Goal: Task Accomplishment & Management: Manage account settings

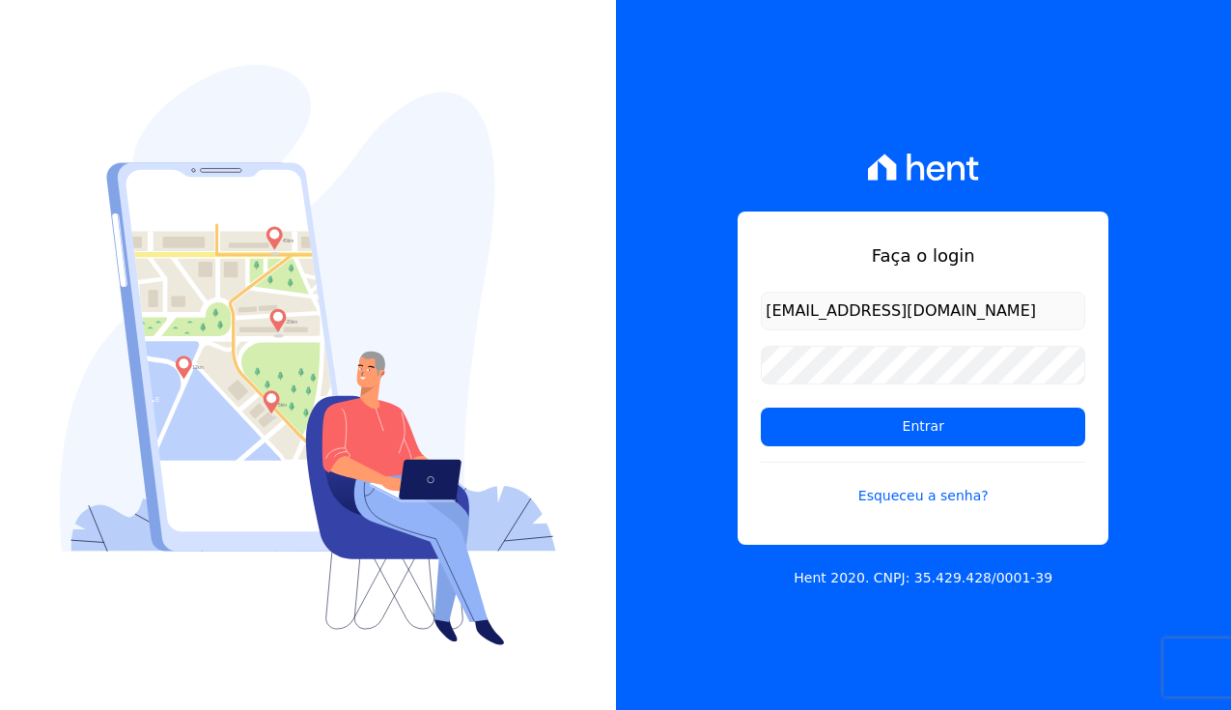
type input "[EMAIL_ADDRESS][DOMAIN_NAME]"
click at [934, 495] on link "Esqueceu a senha?" at bounding box center [923, 484] width 325 height 44
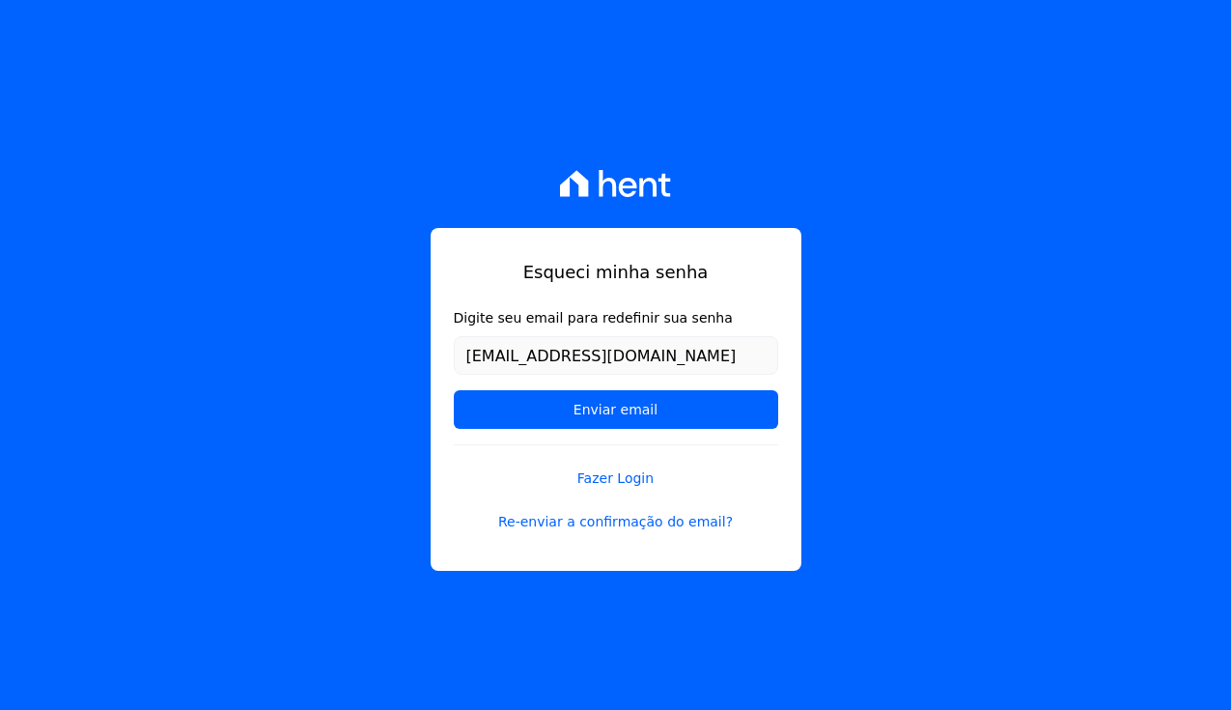
type input "[EMAIL_ADDRESS][DOMAIN_NAME]"
click at [615, 410] on input "Enviar email" at bounding box center [616, 409] width 325 height 39
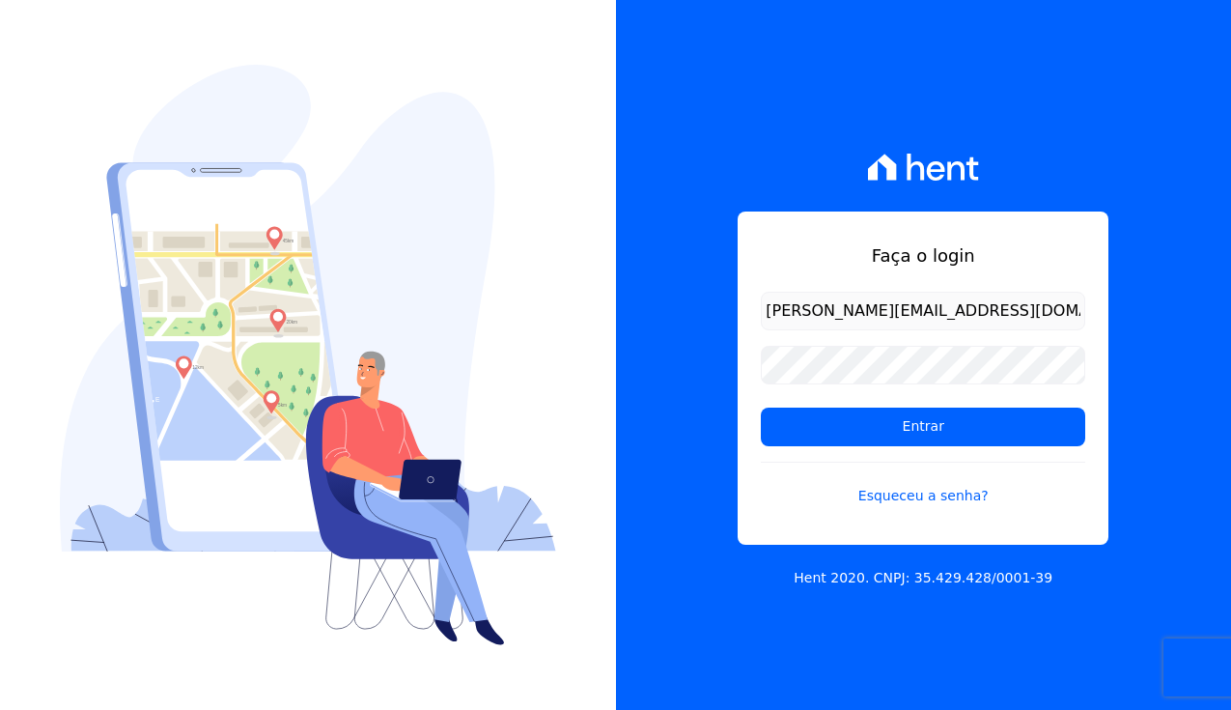
type input "[PERSON_NAME][EMAIL_ADDRESS][DOMAIN_NAME]"
click at [931, 498] on link "Esqueceu a senha?" at bounding box center [923, 484] width 325 height 44
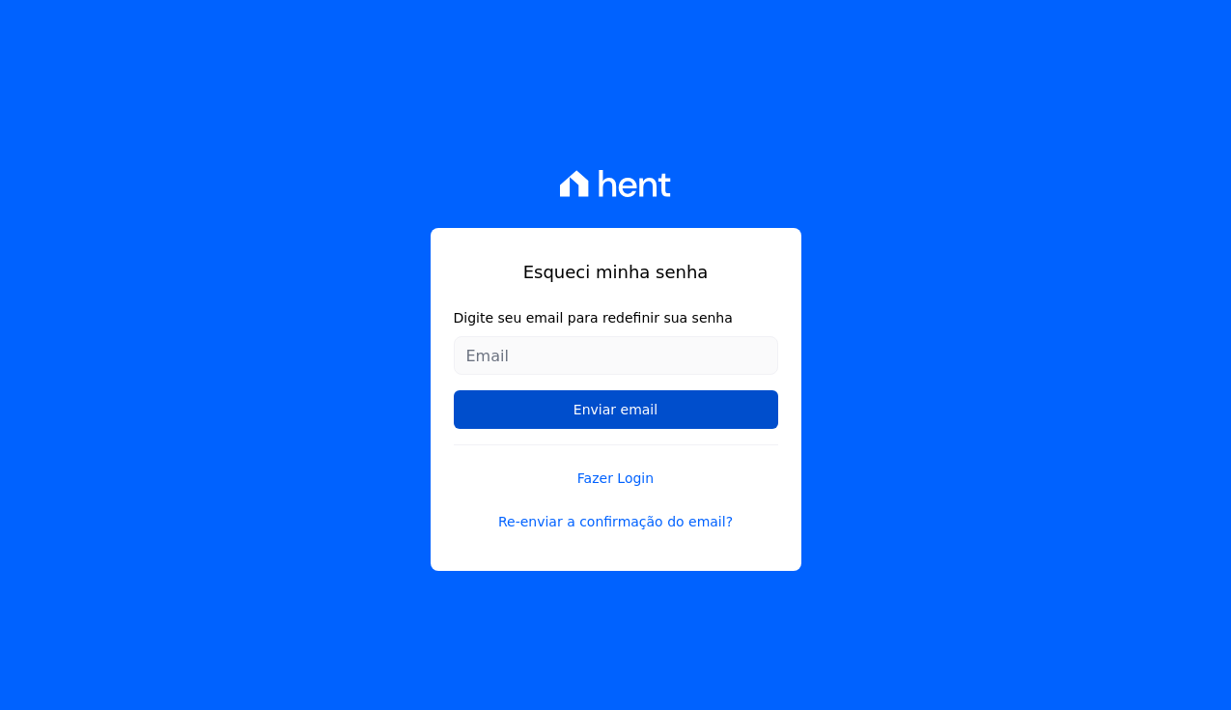
click at [604, 416] on input "Enviar email" at bounding box center [616, 409] width 325 height 39
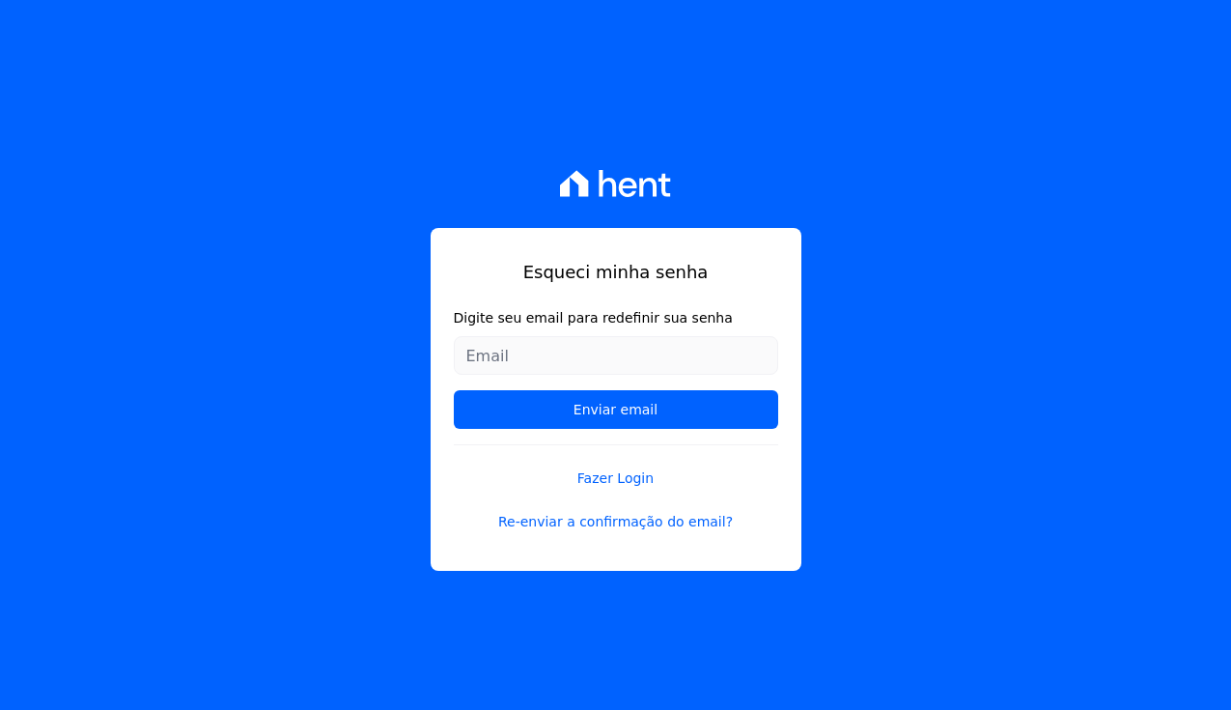
click at [606, 375] on form "Digite seu email para redefinir sua senha Enviar email" at bounding box center [616, 376] width 325 height 136
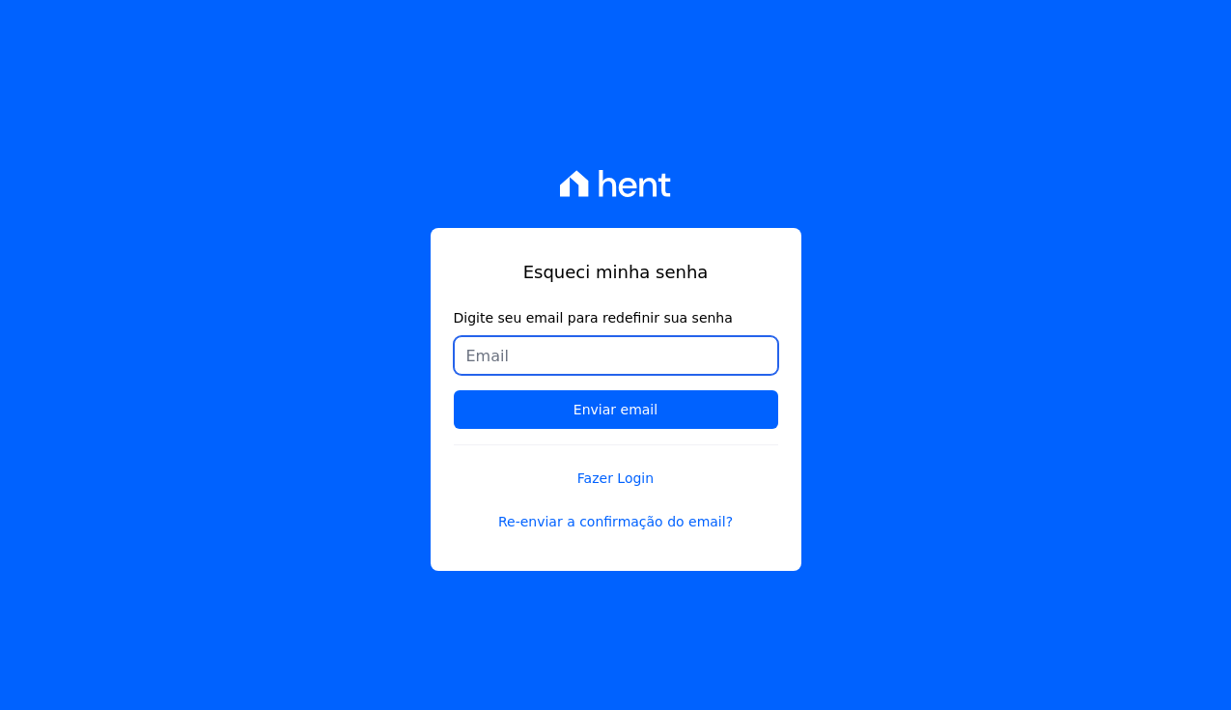
click at [605, 362] on input "Digite seu email para redefinir sua senha" at bounding box center [616, 355] width 325 height 39
type input "[PERSON_NAME][EMAIL_ADDRESS][DOMAIN_NAME]"
click at [615, 410] on input "Enviar email" at bounding box center [616, 409] width 325 height 39
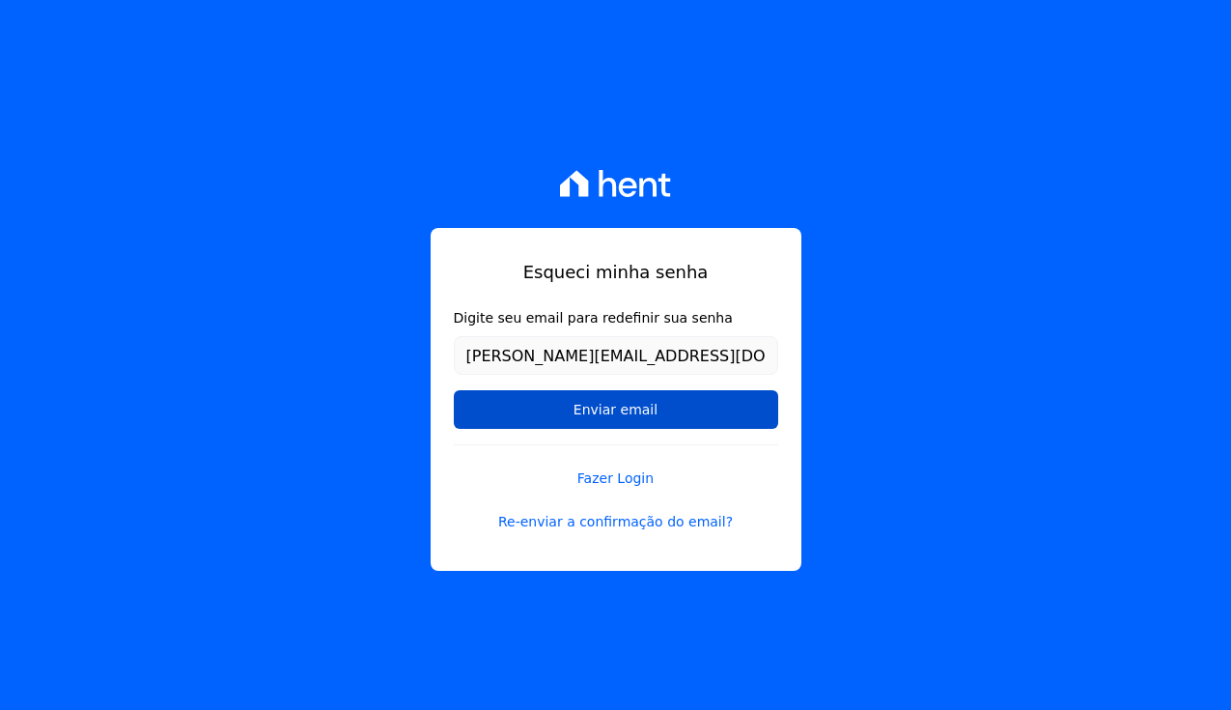
click at [621, 421] on input "Enviar email" at bounding box center [616, 409] width 325 height 39
click at [672, 418] on input "Enviar email" at bounding box center [616, 409] width 325 height 39
click at [614, 417] on input "Enviar email" at bounding box center [616, 409] width 325 height 39
